Goal: Navigation & Orientation: Go to known website

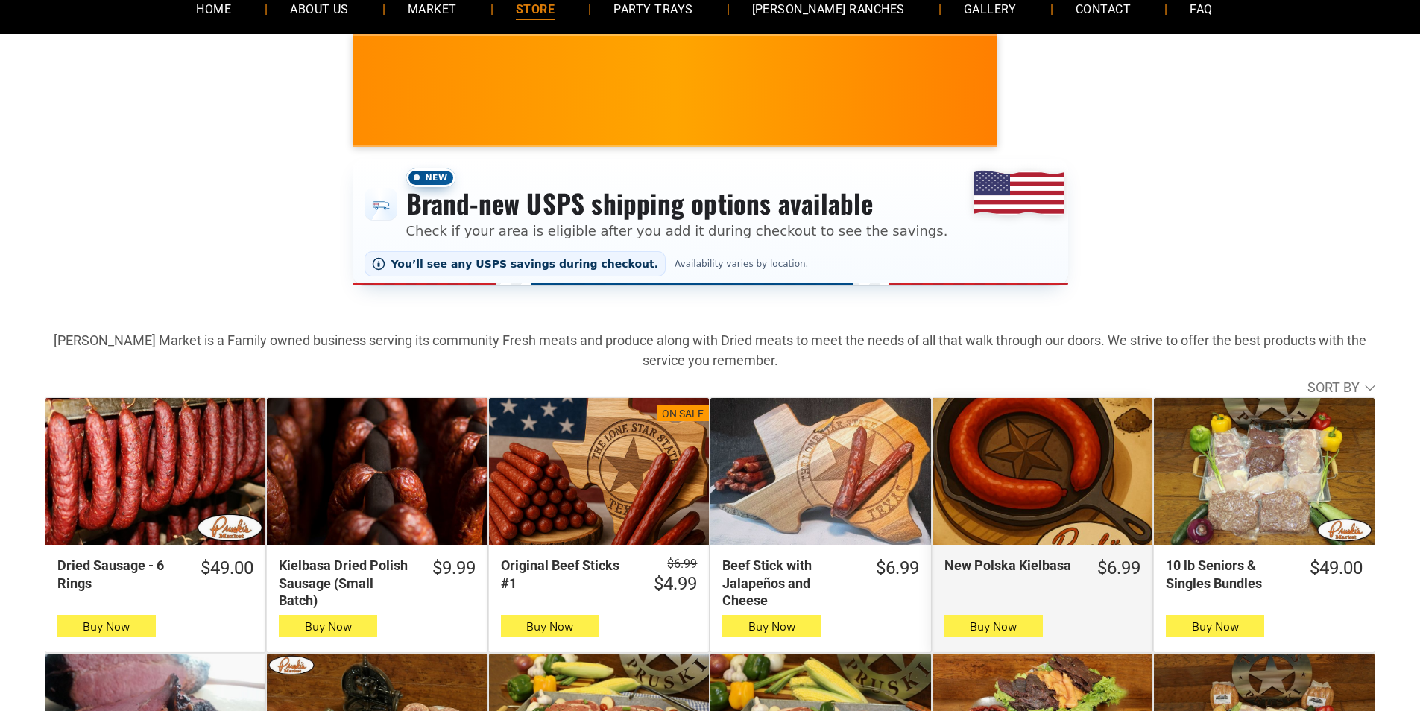
scroll to position [75, 0]
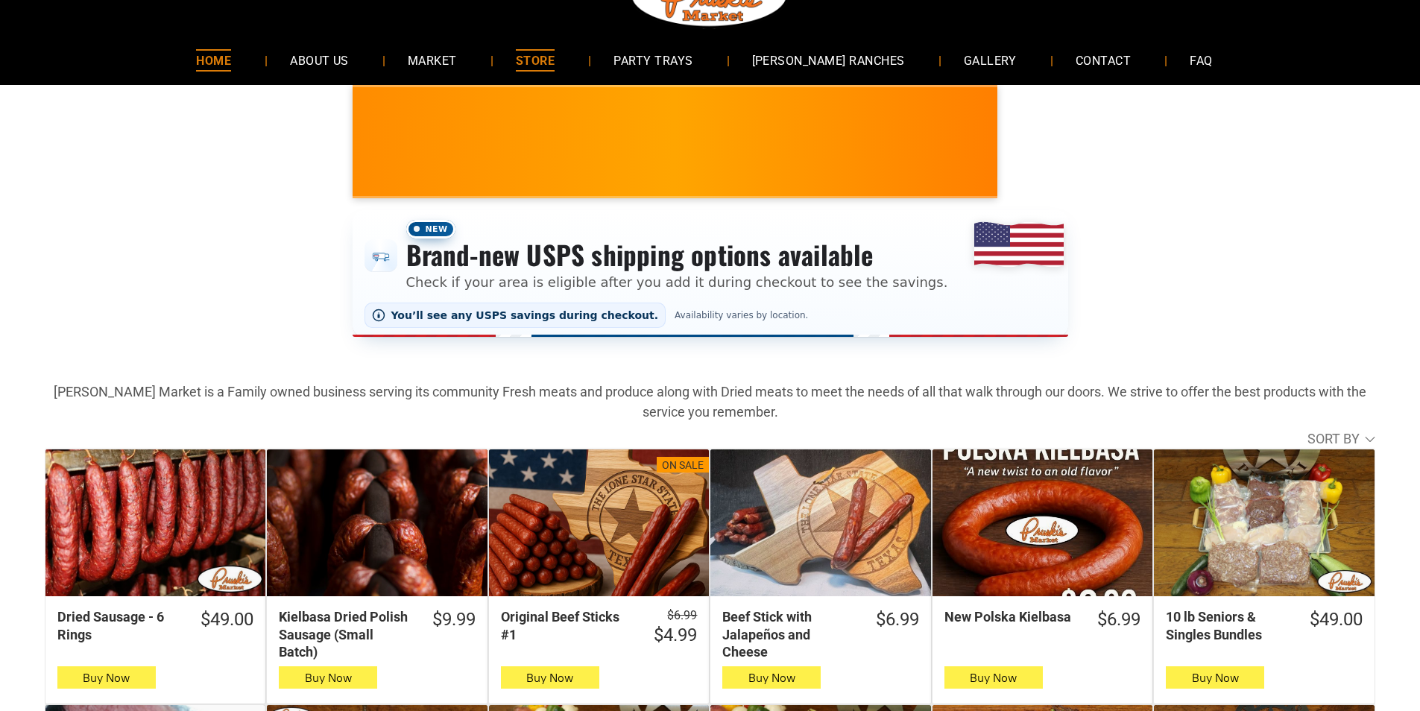
click at [215, 52] on link "HOME" at bounding box center [214, 60] width 80 height 40
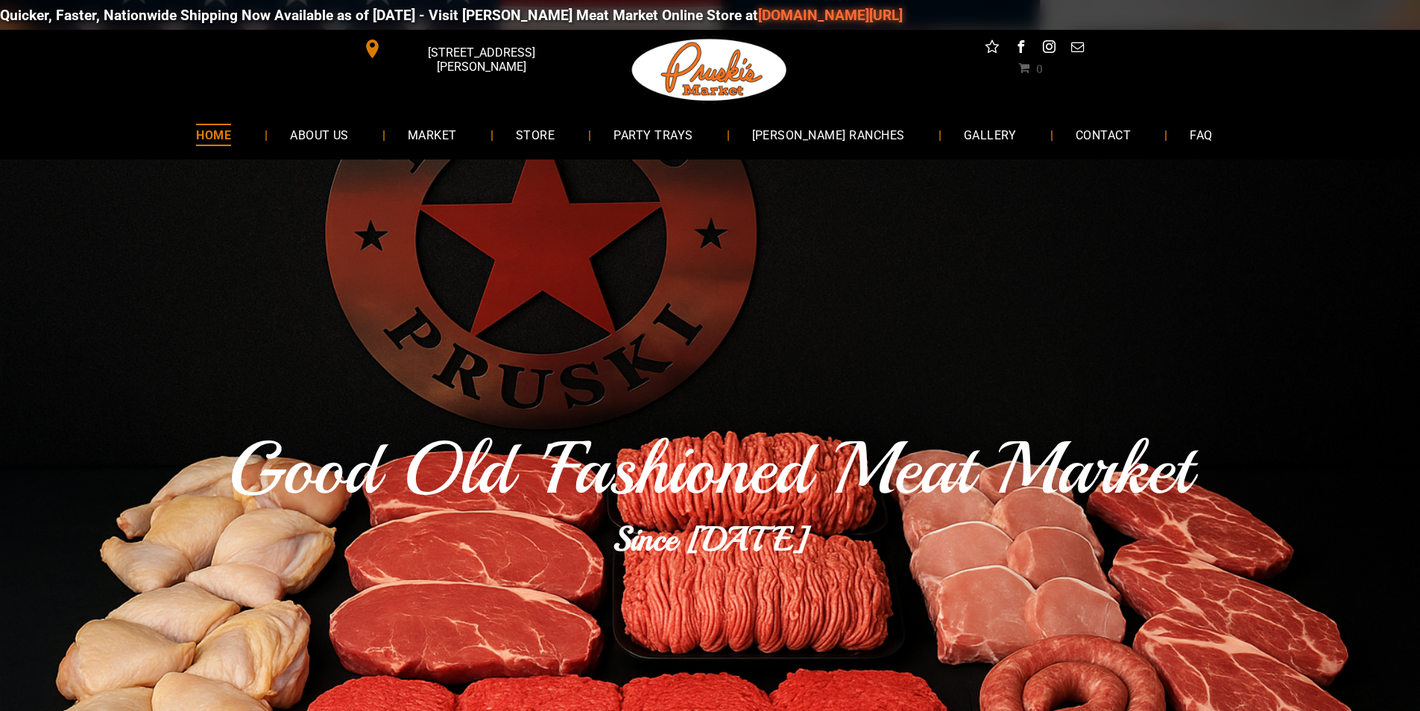
click at [222, 139] on link "HOME" at bounding box center [214, 135] width 80 height 40
